Goal: Task Accomplishment & Management: Manage account settings

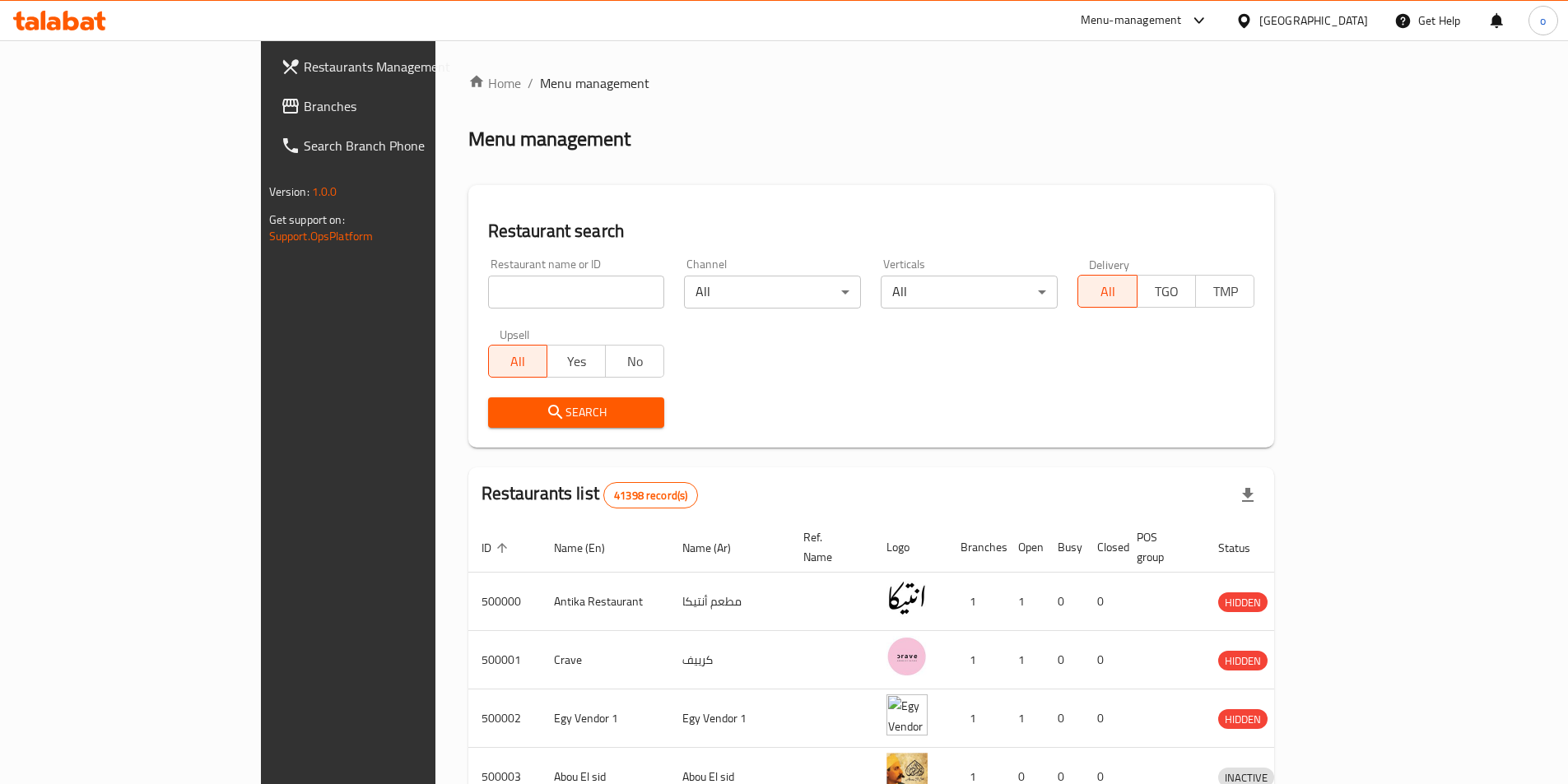
click at [1346, 27] on div "[GEOGRAPHIC_DATA]" at bounding box center [1313, 20] width 109 height 18
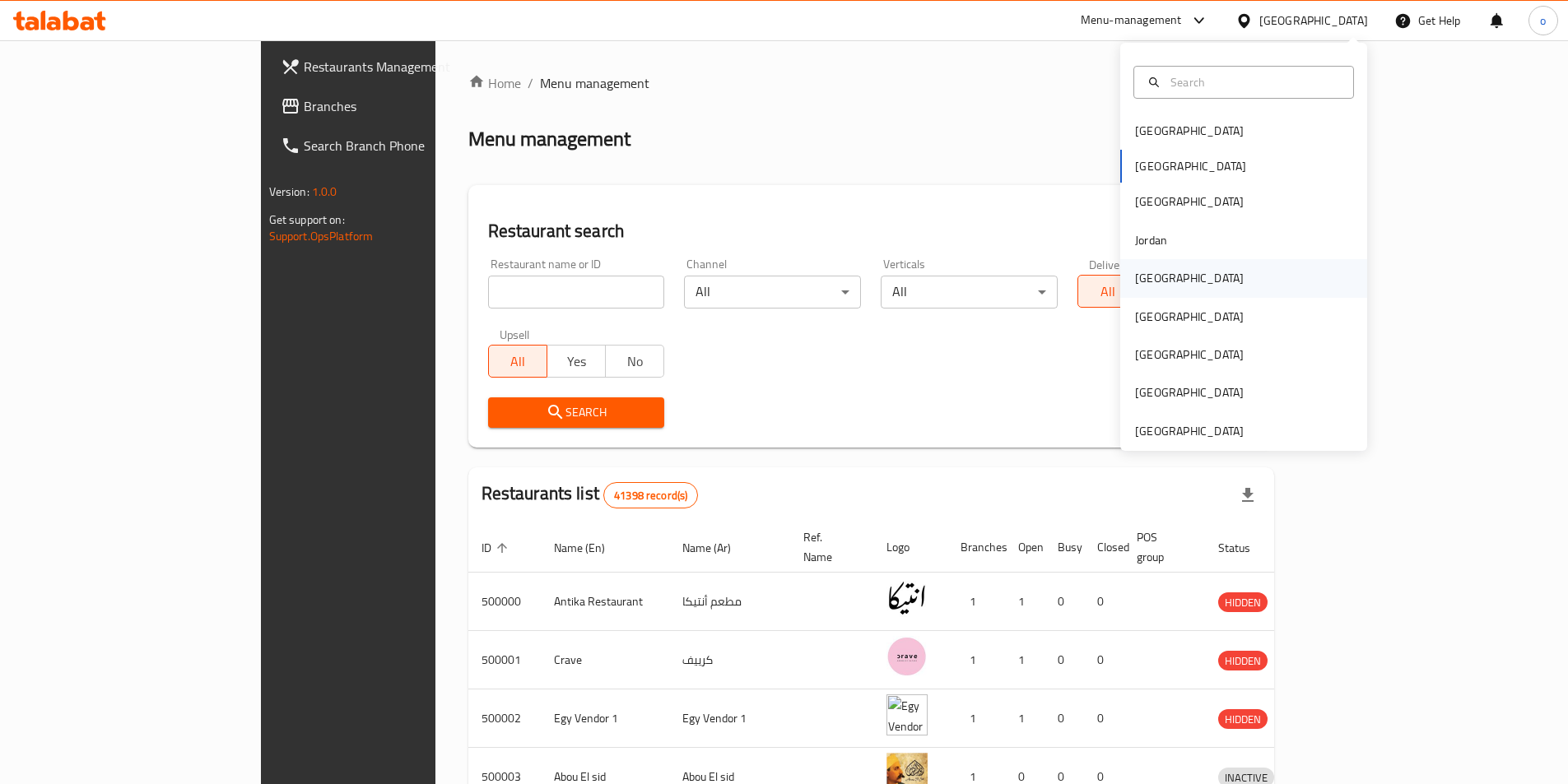
click at [1168, 284] on div "Kuwait" at bounding box center [1189, 278] width 135 height 38
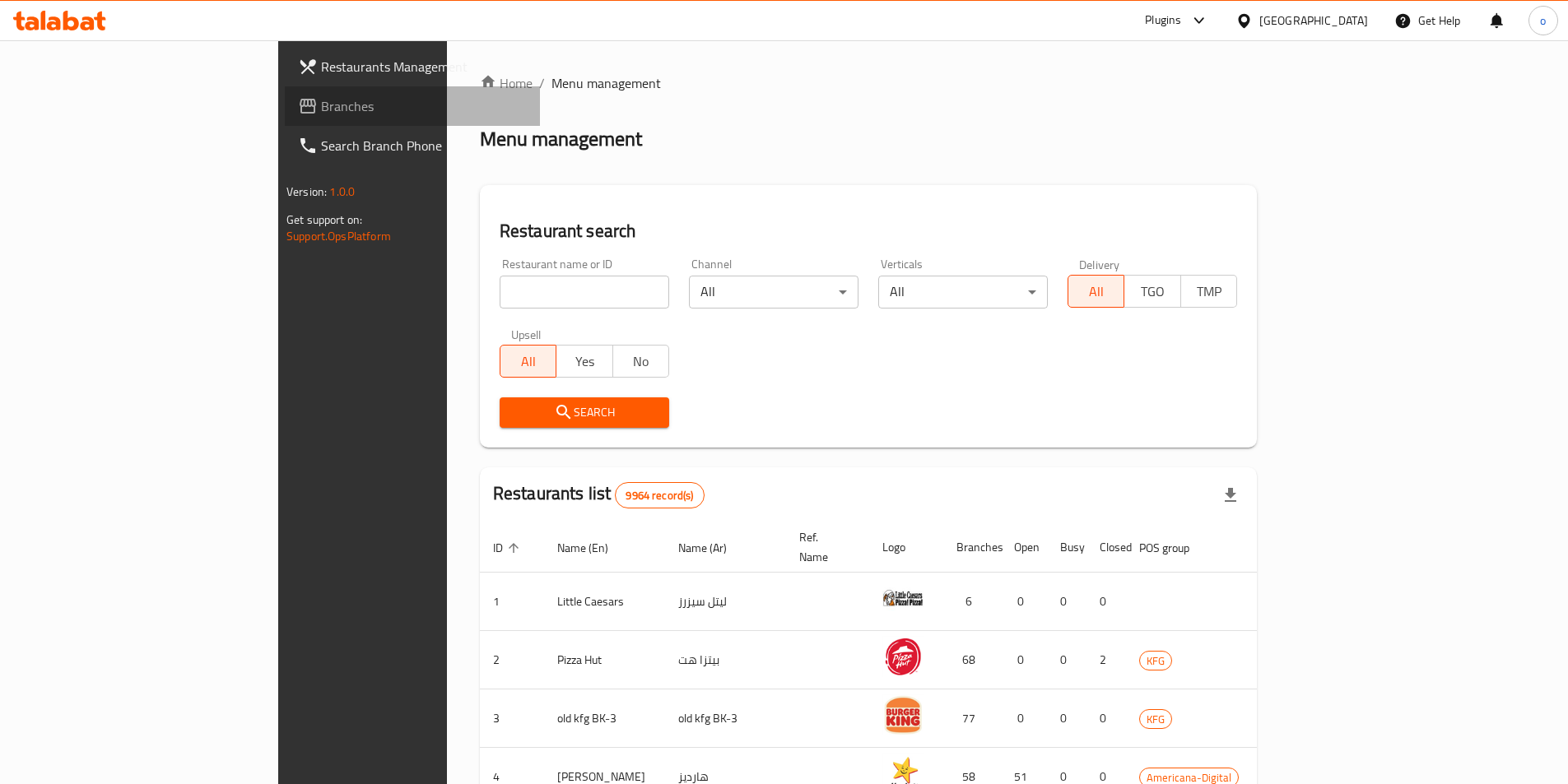
click at [321, 113] on span "Branches" at bounding box center [424, 106] width 206 height 20
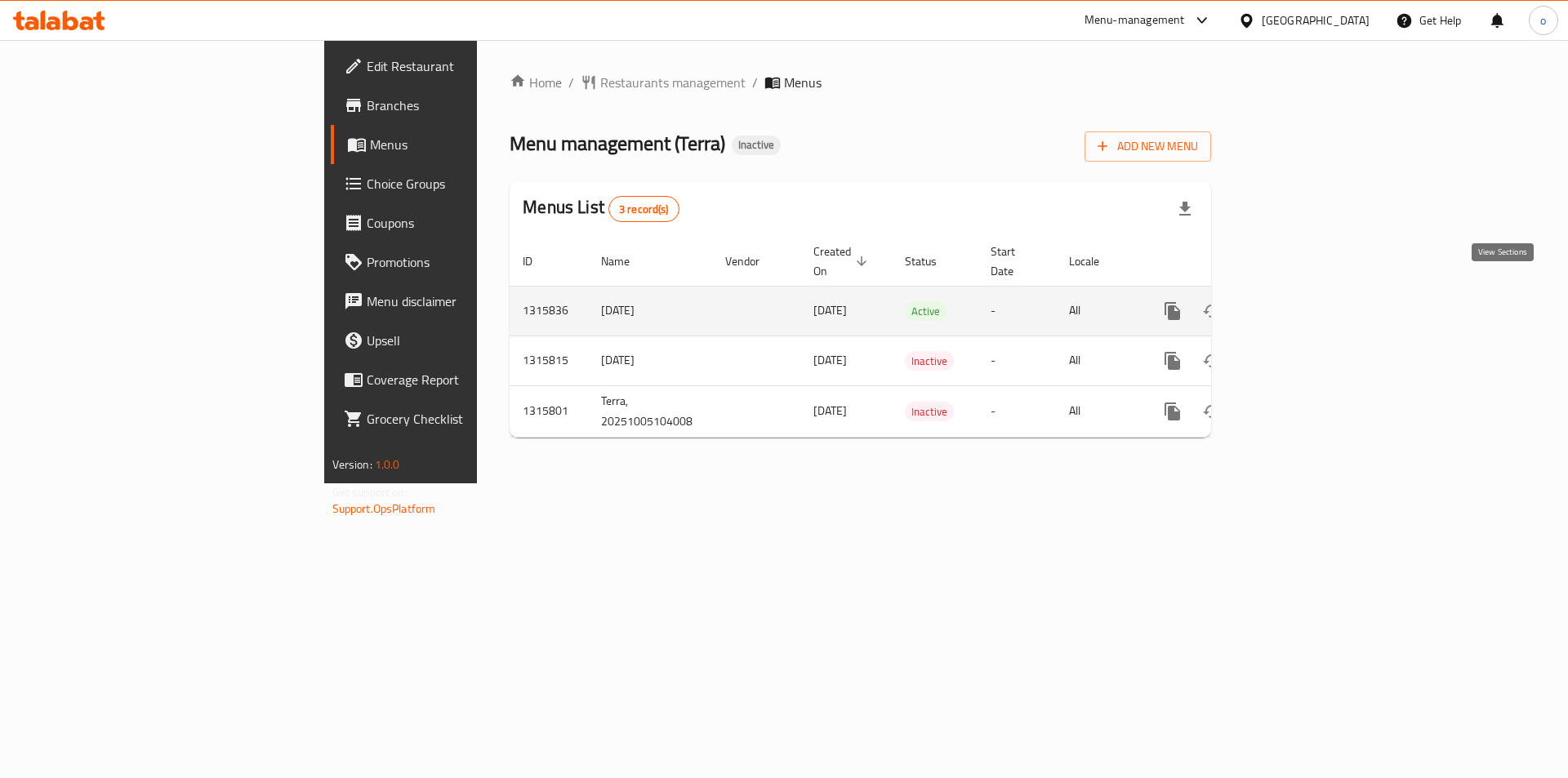
click at [1300, 301] on icon "enhanced table" at bounding box center [1290, 311] width 19 height 19
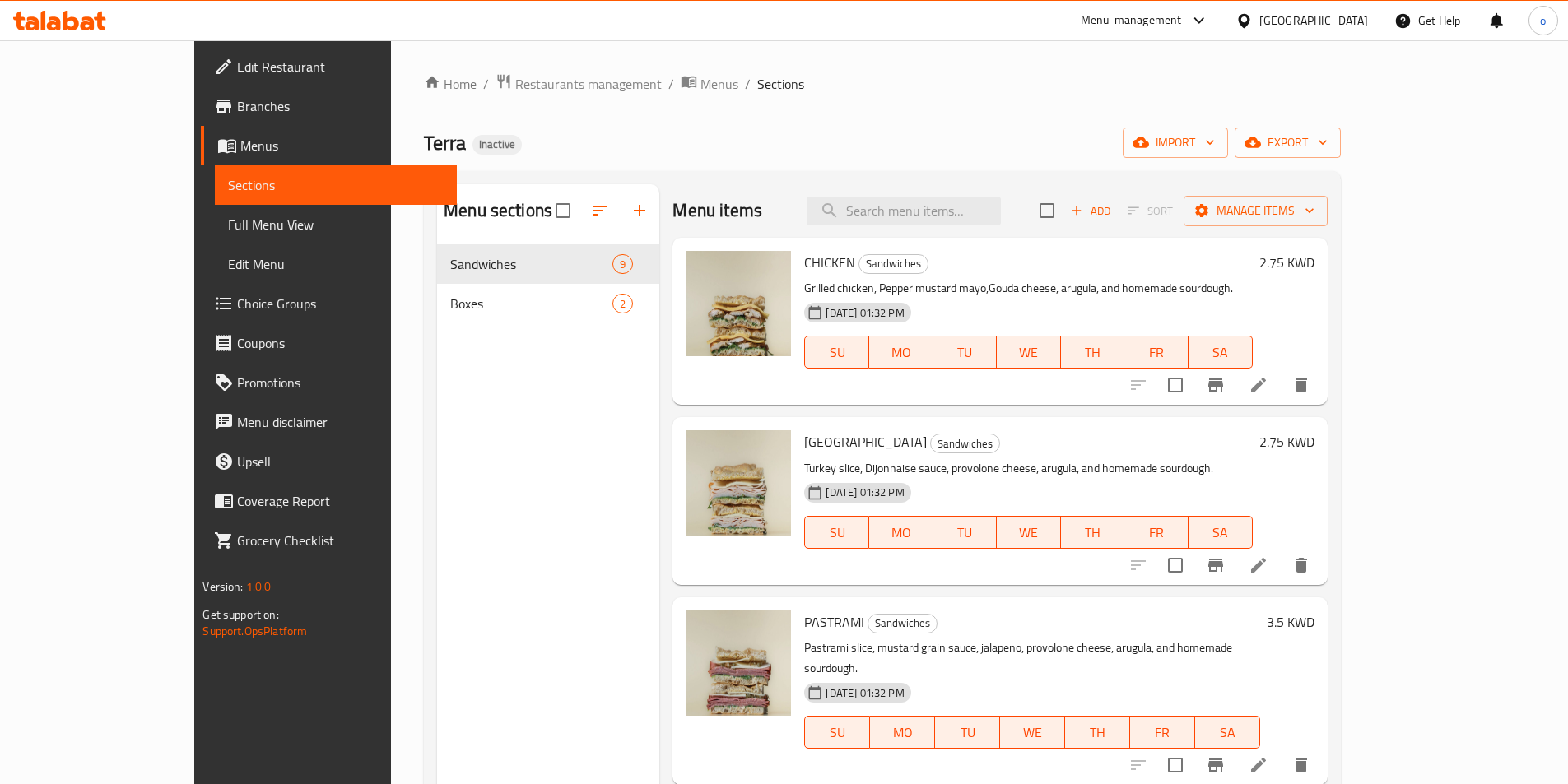
click at [240, 147] on span "Menus" at bounding box center [341, 145] width 202 height 20
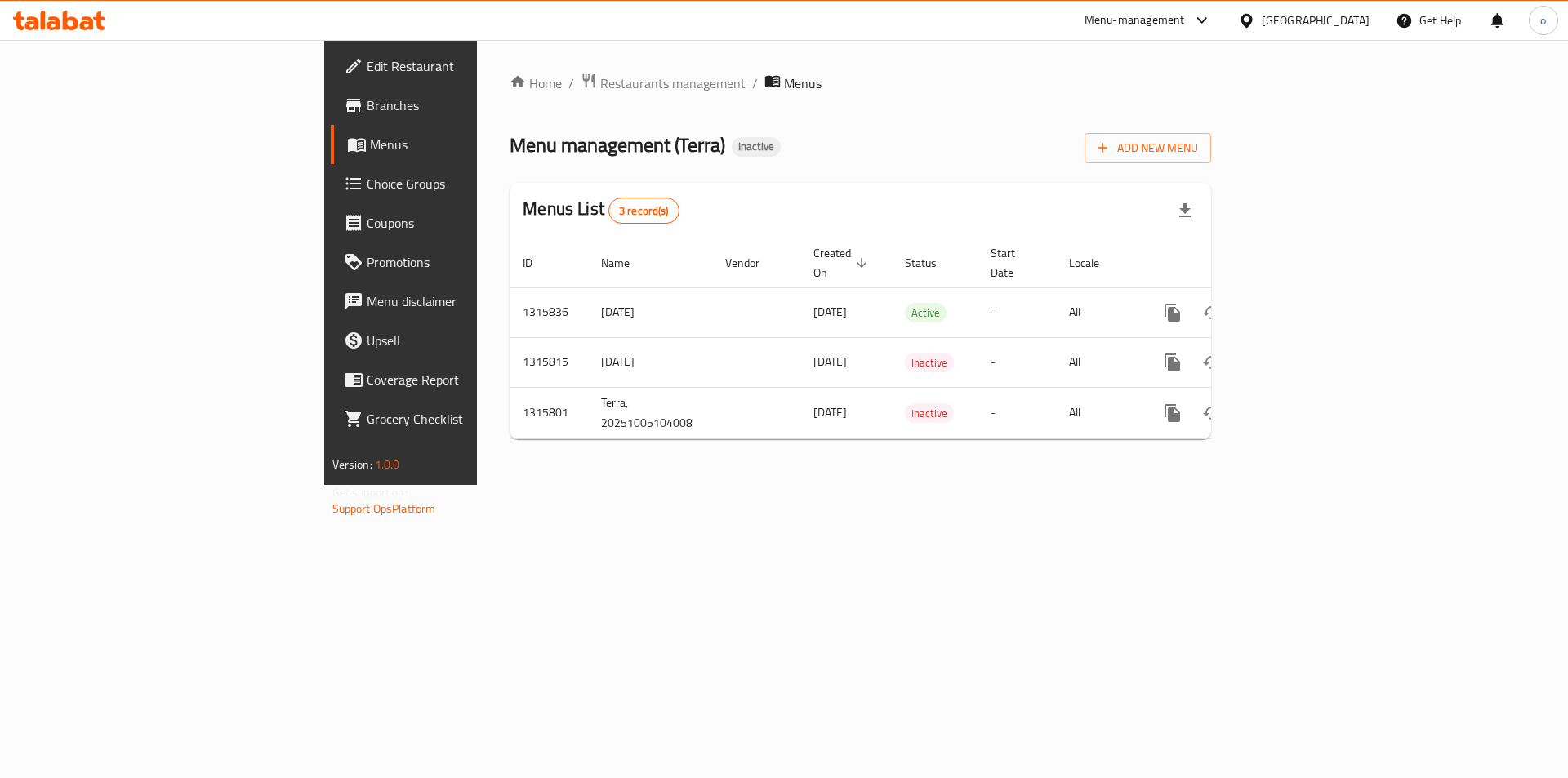
click at [367, 99] on span "Branches" at bounding box center [470, 106] width 207 height 19
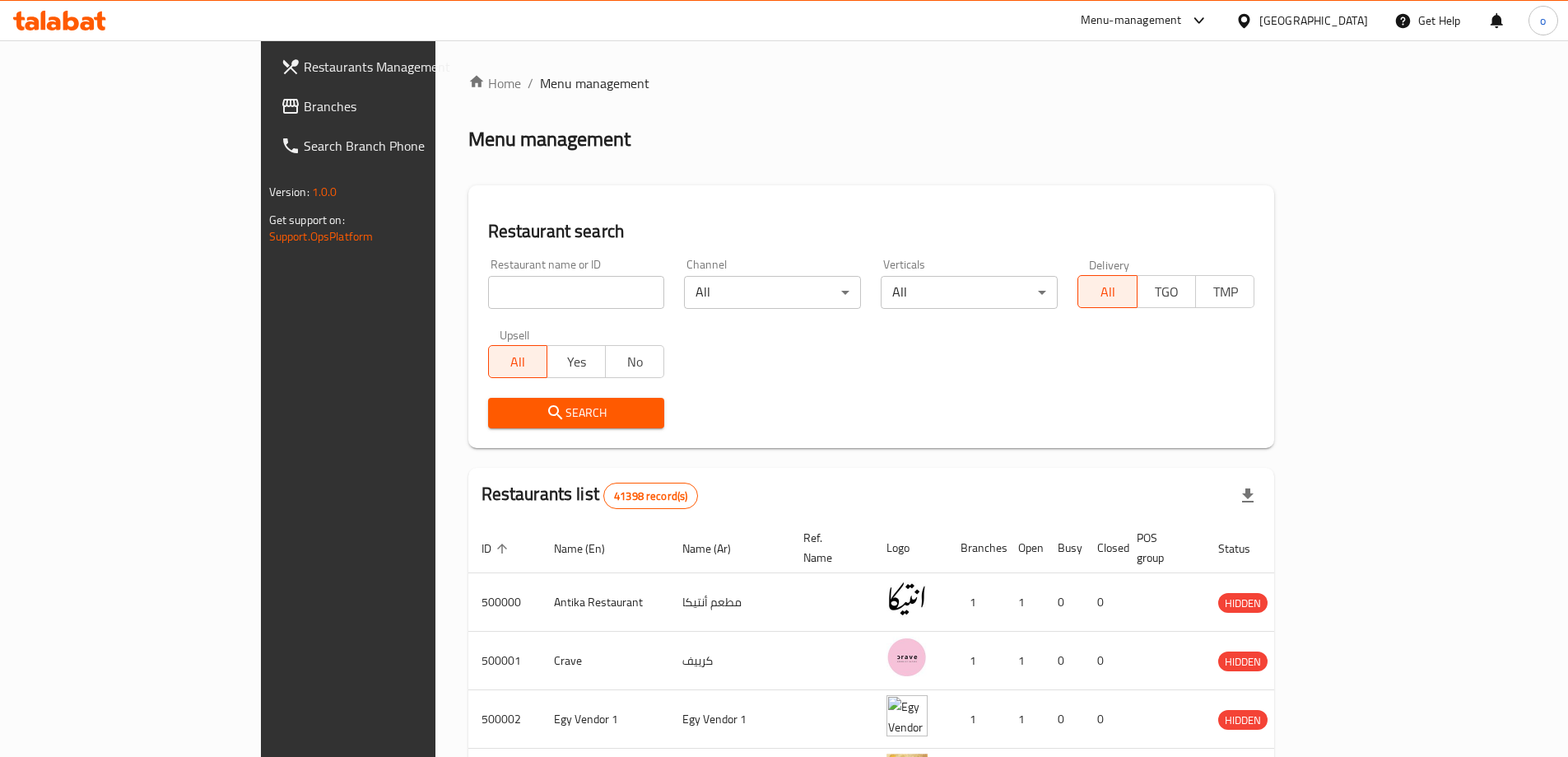
click at [1349, 21] on div "[GEOGRAPHIC_DATA]" at bounding box center [1313, 20] width 109 height 18
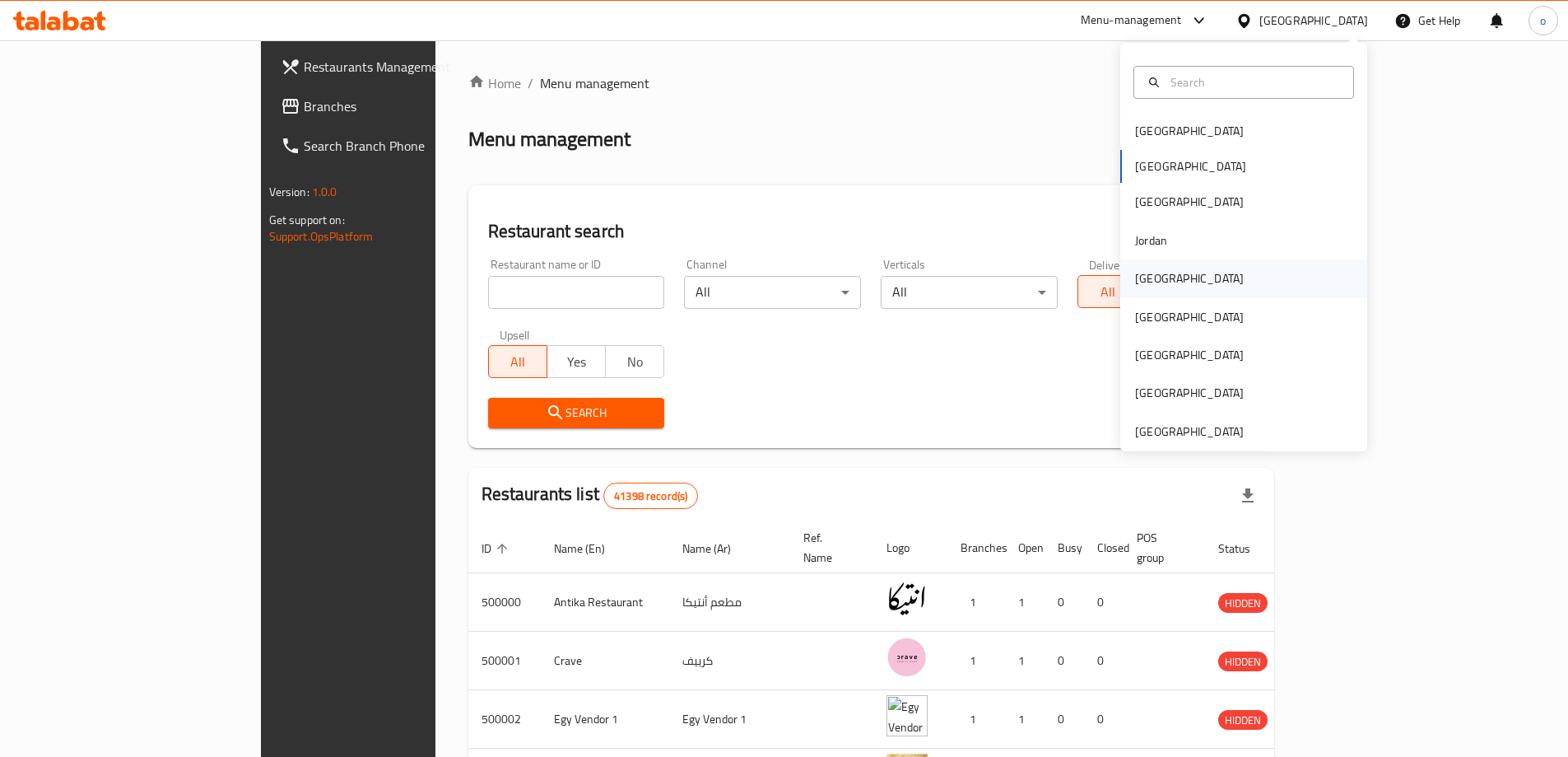
click at [1196, 261] on div "Kuwait" at bounding box center [1243, 278] width 247 height 38
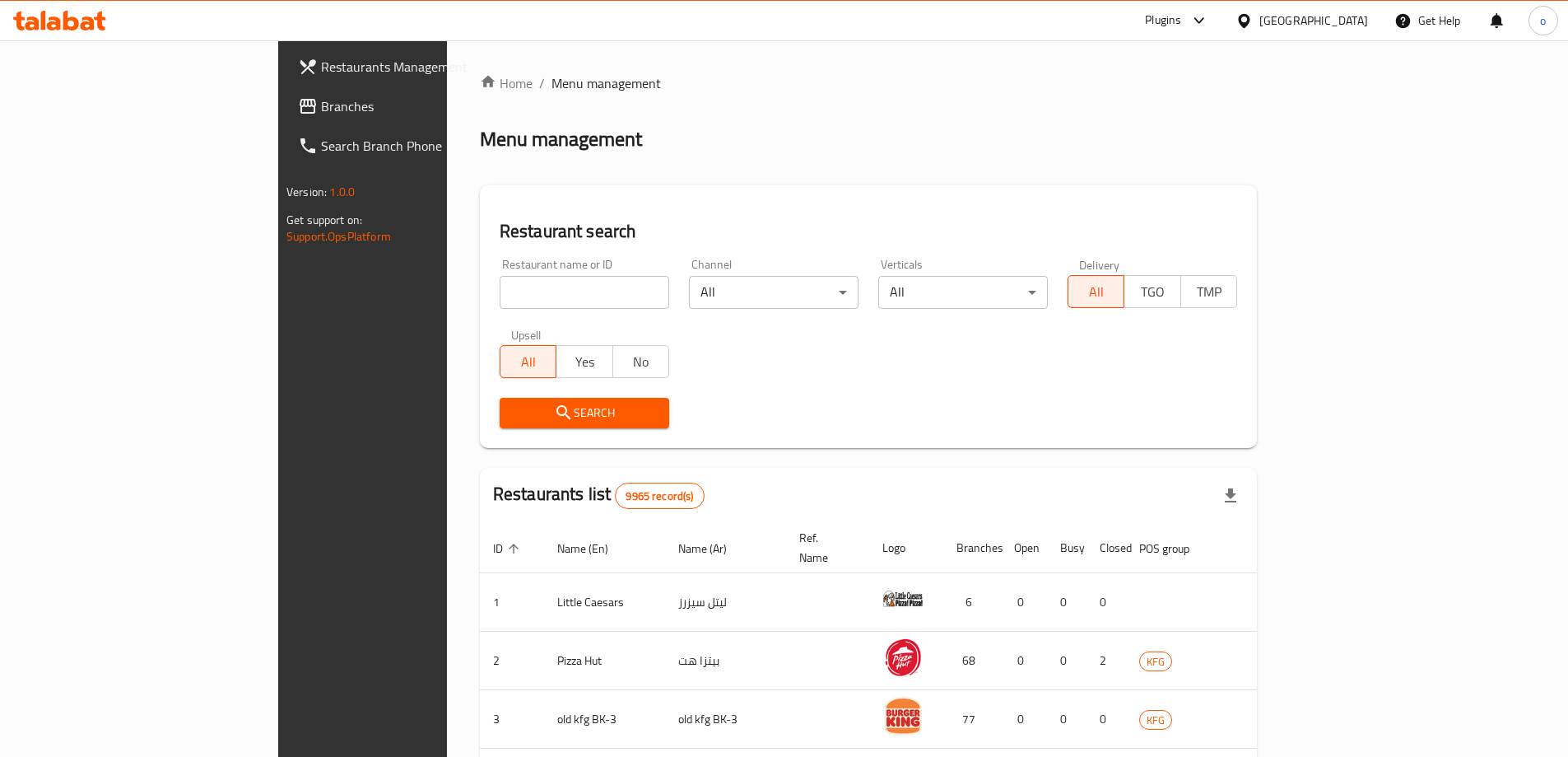
click at [321, 100] on span "Branches" at bounding box center [424, 106] width 206 height 20
